Goal: Task Accomplishment & Management: Use online tool/utility

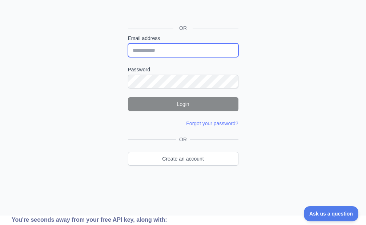
type input "**********"
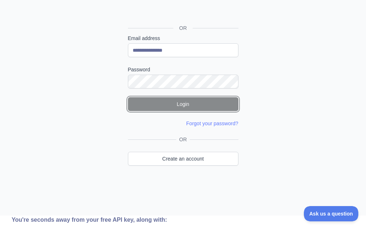
click at [163, 105] on button "Login" at bounding box center [183, 104] width 111 height 14
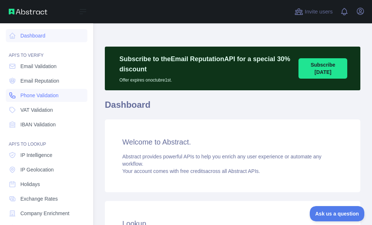
click at [13, 92] on icon at bounding box center [12, 95] width 7 height 7
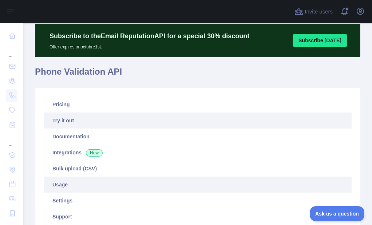
scroll to position [109, 0]
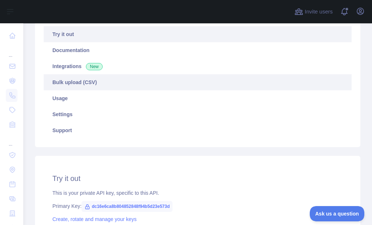
click at [81, 87] on link "Bulk upload (CSV)" at bounding box center [198, 82] width 308 height 16
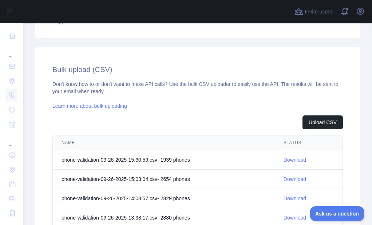
scroll to position [218, 0]
click at [327, 121] on button "Upload CSV" at bounding box center [322, 122] width 40 height 14
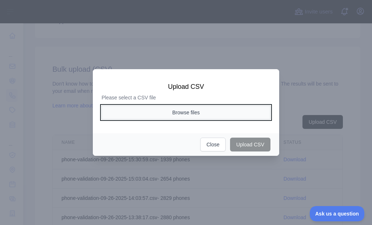
click at [188, 116] on button "Browse files" at bounding box center [185, 112] width 169 height 14
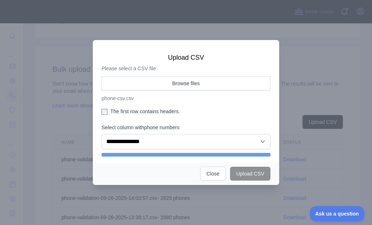
click at [129, 110] on label "The first row contains headers." at bounding box center [185, 111] width 169 height 7
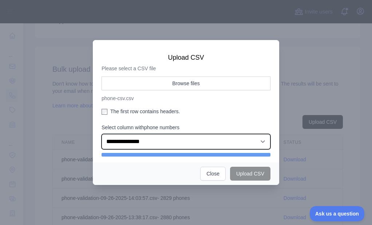
click at [130, 144] on select "**********" at bounding box center [185, 141] width 169 height 15
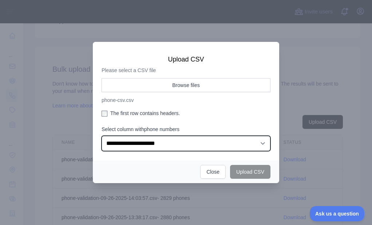
click at [101, 136] on select "**********" at bounding box center [185, 143] width 169 height 15
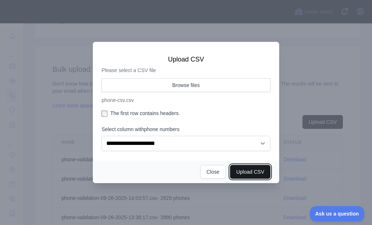
click at [234, 168] on button "Upload CSV" at bounding box center [250, 172] width 40 height 14
select select "**"
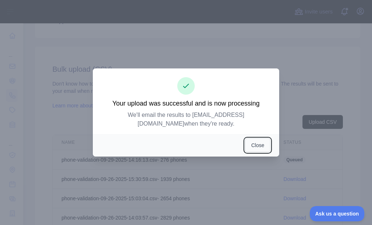
click at [248, 138] on button "Close" at bounding box center [257, 145] width 25 height 14
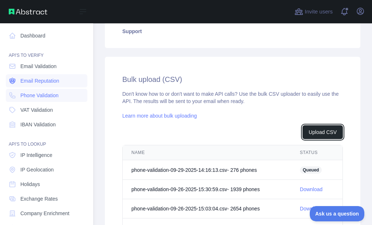
scroll to position [228, 0]
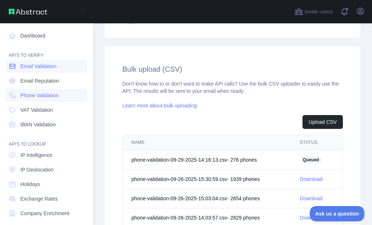
click at [17, 69] on link "Email Validation" at bounding box center [46, 66] width 81 height 13
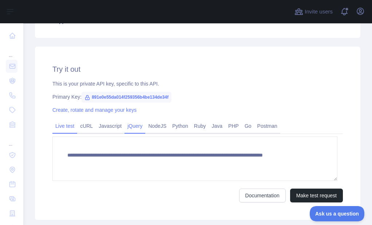
scroll to position [145, 0]
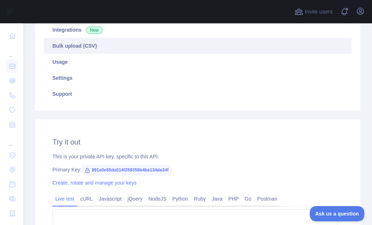
click at [88, 44] on link "Bulk upload (CSV)" at bounding box center [198, 46] width 308 height 16
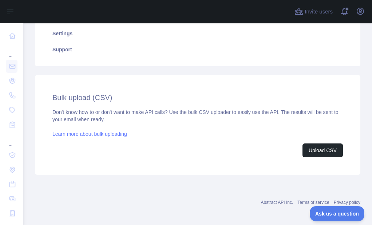
scroll to position [193, 0]
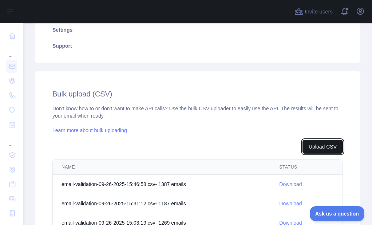
click at [316, 143] on button "Upload CSV" at bounding box center [322, 147] width 40 height 14
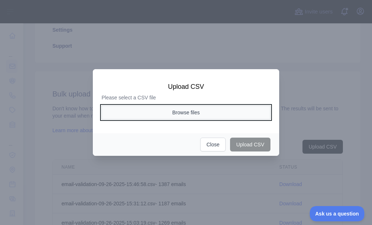
click at [190, 113] on button "Browse files" at bounding box center [185, 112] width 169 height 14
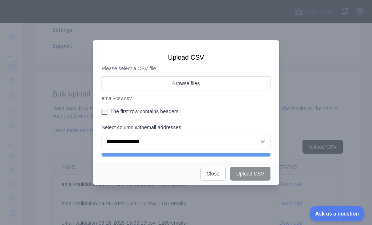
click at [124, 113] on label "The first row contains headers." at bounding box center [185, 111] width 169 height 7
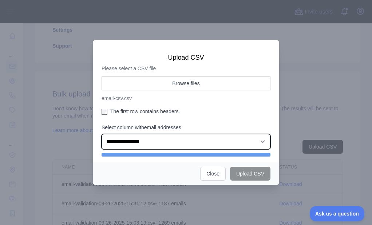
click at [128, 141] on select "**********" at bounding box center [185, 141] width 169 height 15
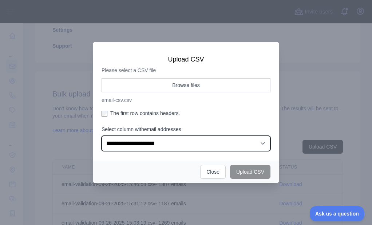
click at [101, 136] on select "**********" at bounding box center [185, 143] width 169 height 15
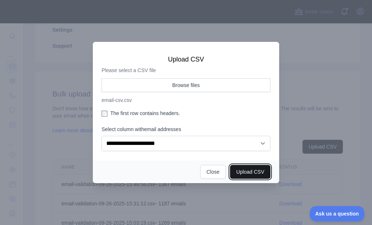
click at [237, 169] on button "Upload CSV" at bounding box center [250, 172] width 40 height 14
select select "**"
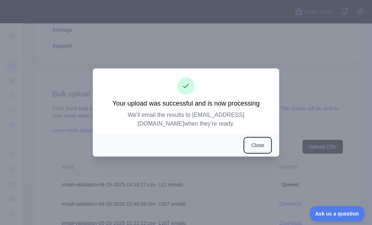
click at [247, 138] on button "Close" at bounding box center [257, 145] width 25 height 14
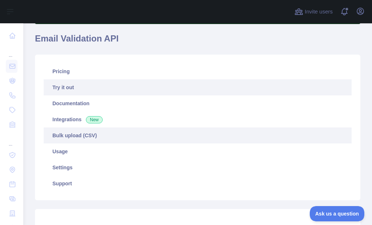
scroll to position [73, 0]
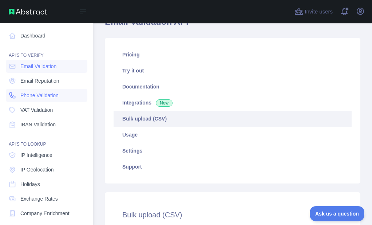
click at [11, 97] on icon at bounding box center [12, 95] width 7 height 7
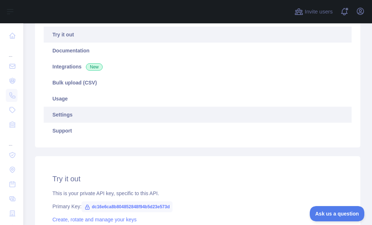
scroll to position [109, 0]
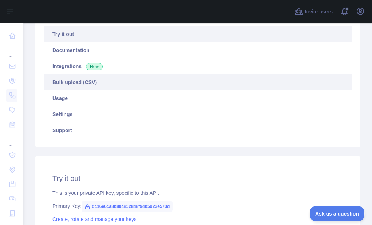
click at [81, 88] on link "Bulk upload (CSV)" at bounding box center [198, 82] width 308 height 16
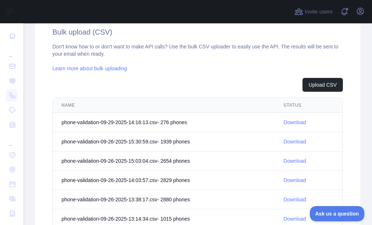
scroll to position [255, 0]
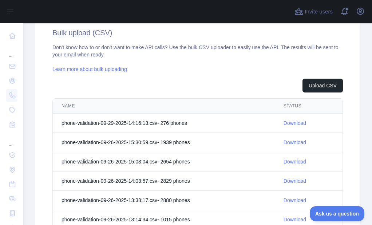
click at [286, 121] on link "Download" at bounding box center [294, 123] width 23 height 6
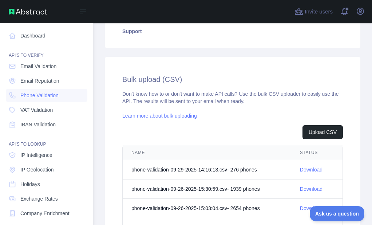
scroll to position [228, 0]
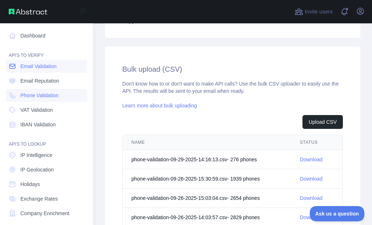
click at [32, 69] on span "Email Validation" at bounding box center [38, 66] width 36 height 7
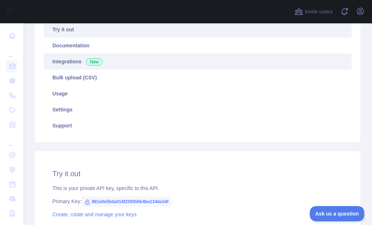
scroll to position [73, 0]
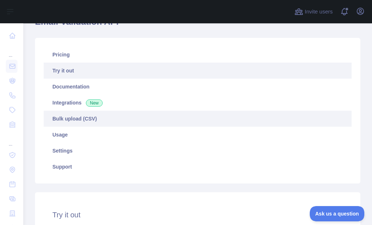
click at [87, 115] on link "Bulk upload (CSV)" at bounding box center [198, 119] width 308 height 16
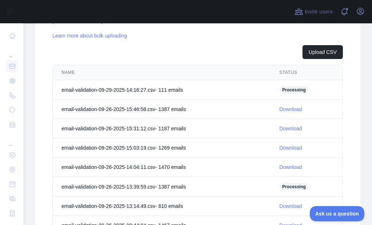
scroll to position [291, 0]
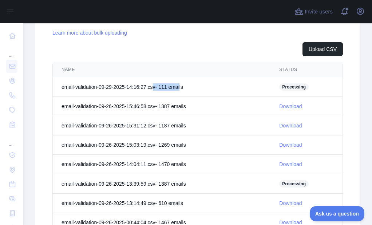
drag, startPoint x: 153, startPoint y: 88, endPoint x: 179, endPoint y: 83, distance: 25.9
click at [179, 83] on td "email-validation-09-29-2025-14:16:27.csv - 111 email s" at bounding box center [161, 87] width 217 height 20
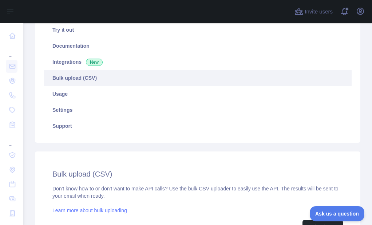
scroll to position [109, 0]
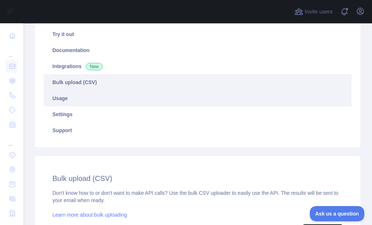
click at [68, 100] on link "Usage" at bounding box center [198, 98] width 308 height 16
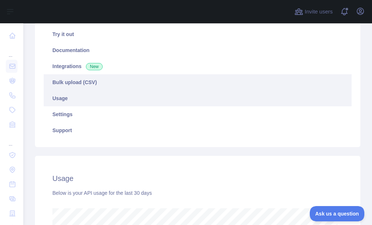
scroll to position [201, 343]
click at [77, 85] on link "Bulk upload (CSV)" at bounding box center [198, 82] width 308 height 16
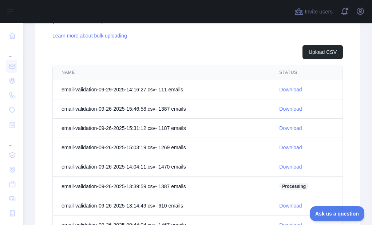
scroll to position [291, 0]
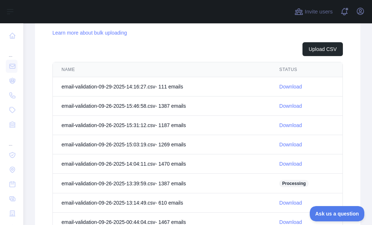
click at [293, 85] on link "Download" at bounding box center [290, 87] width 23 height 6
